Goal: Task Accomplishment & Management: Use online tool/utility

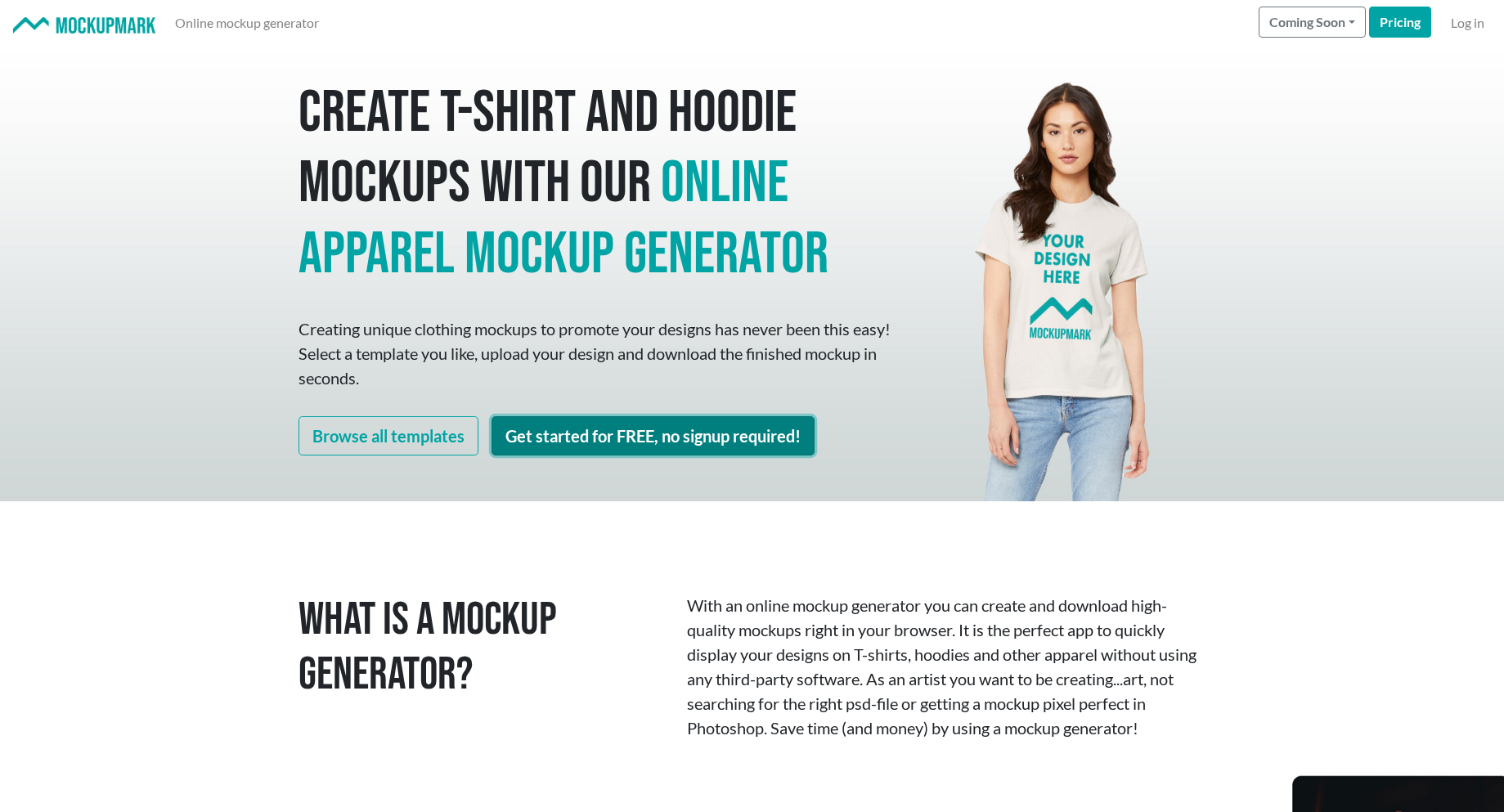
click at [546, 436] on link "Get started for FREE, no signup required!" at bounding box center [653, 436] width 323 height 40
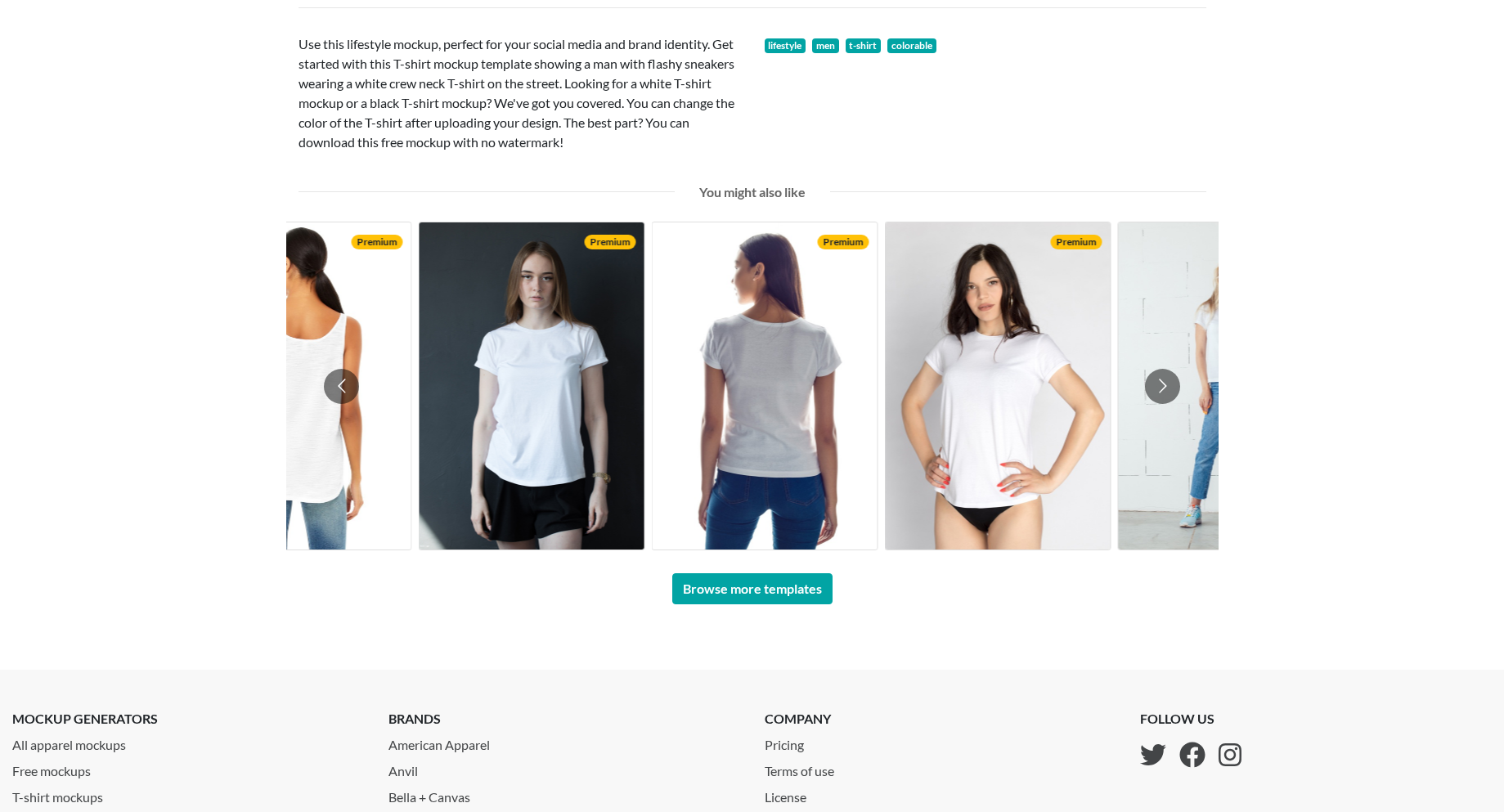
scroll to position [1063, 0]
